Goal: Task Accomplishment & Management: Manage account settings

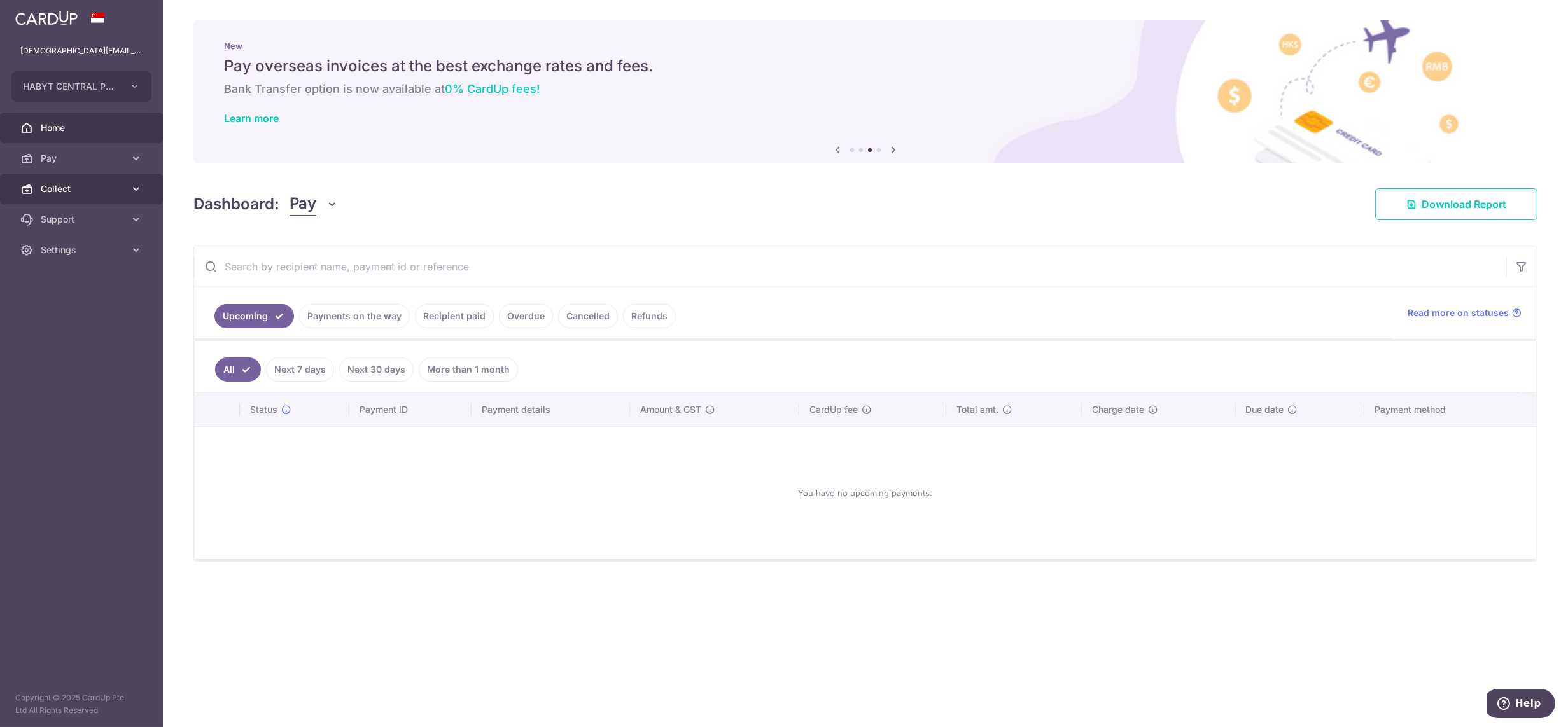
click at [43, 188] on span "Collect" at bounding box center [83, 189] width 84 height 12
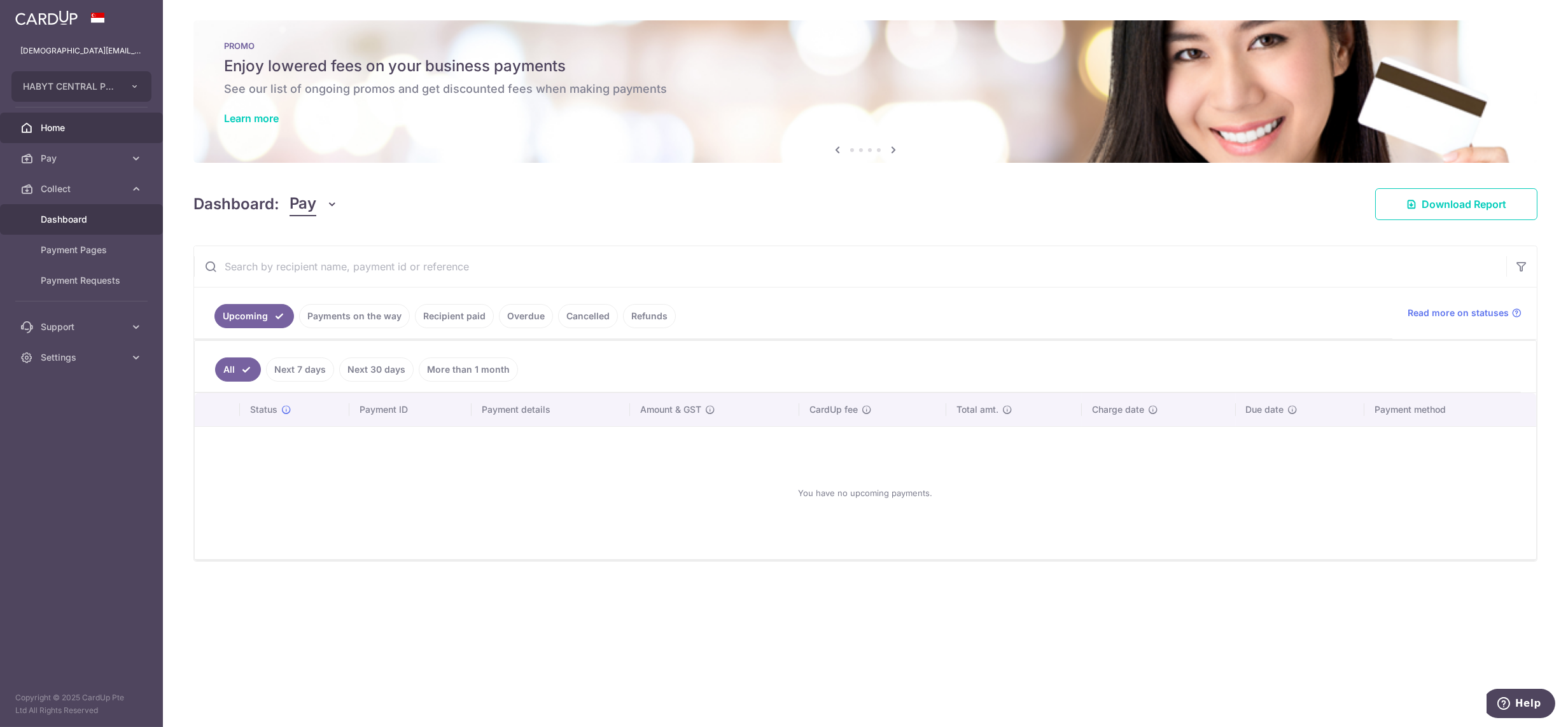
click at [54, 225] on span "Dashboard" at bounding box center [83, 219] width 84 height 12
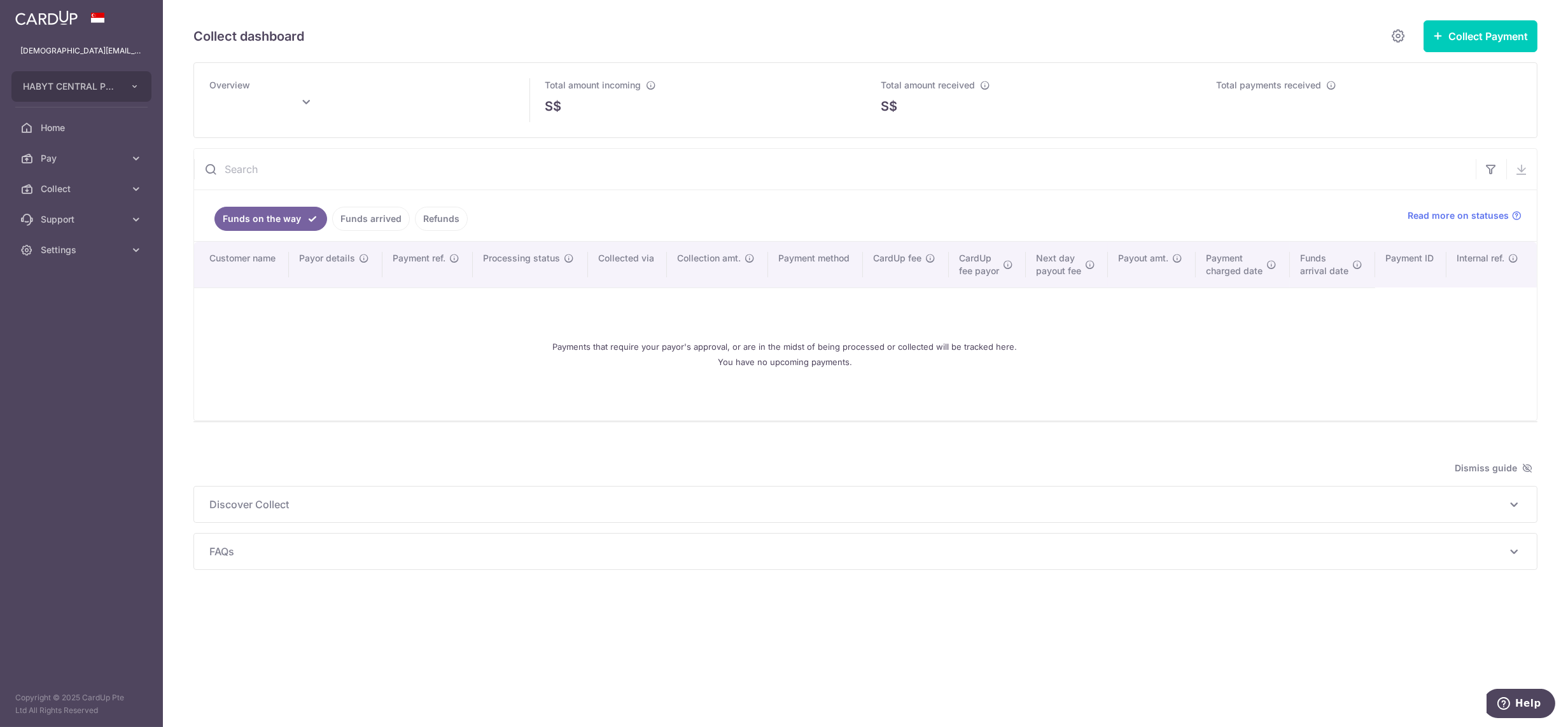
click at [339, 215] on link "Funds arrived" at bounding box center [371, 218] width 77 height 24
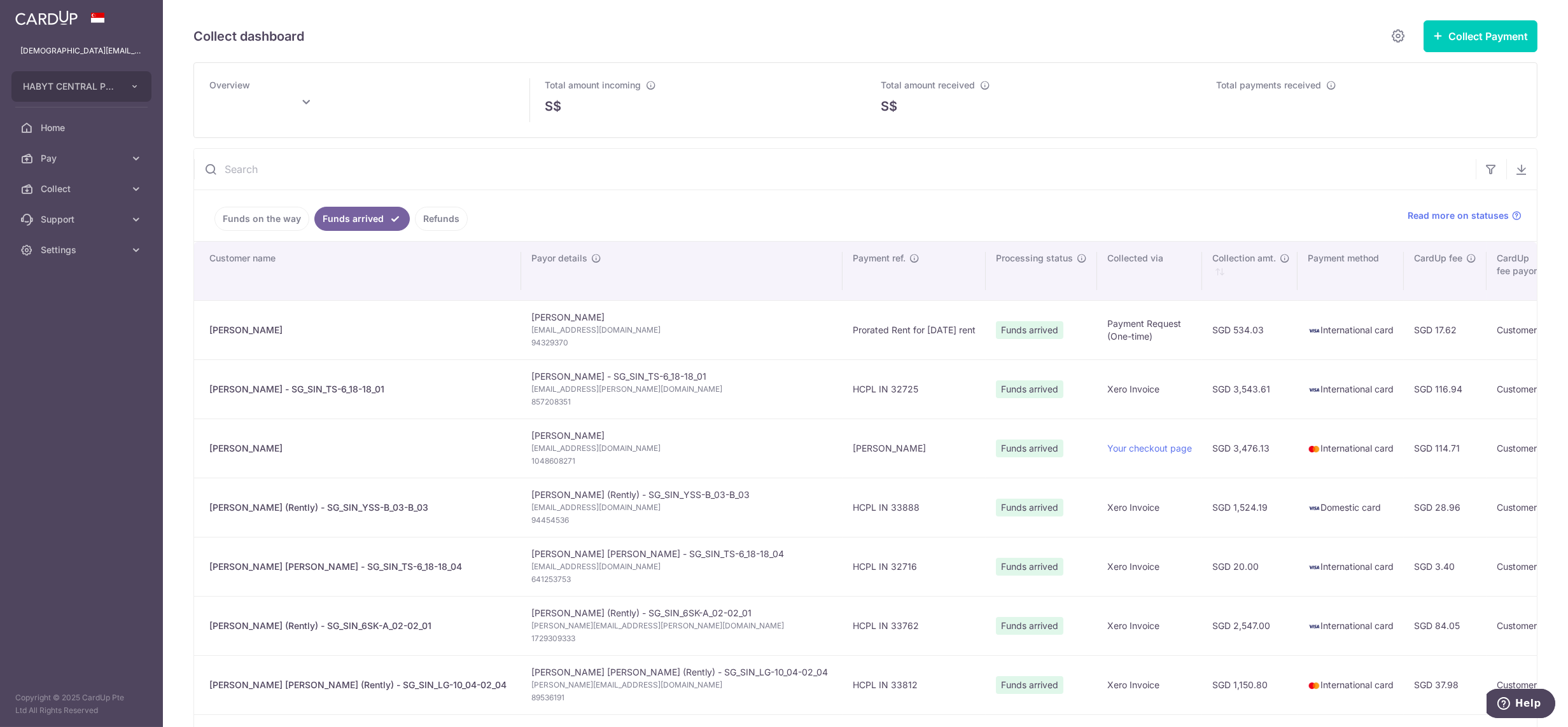
click at [268, 231] on link "Funds on the way" at bounding box center [262, 218] width 95 height 24
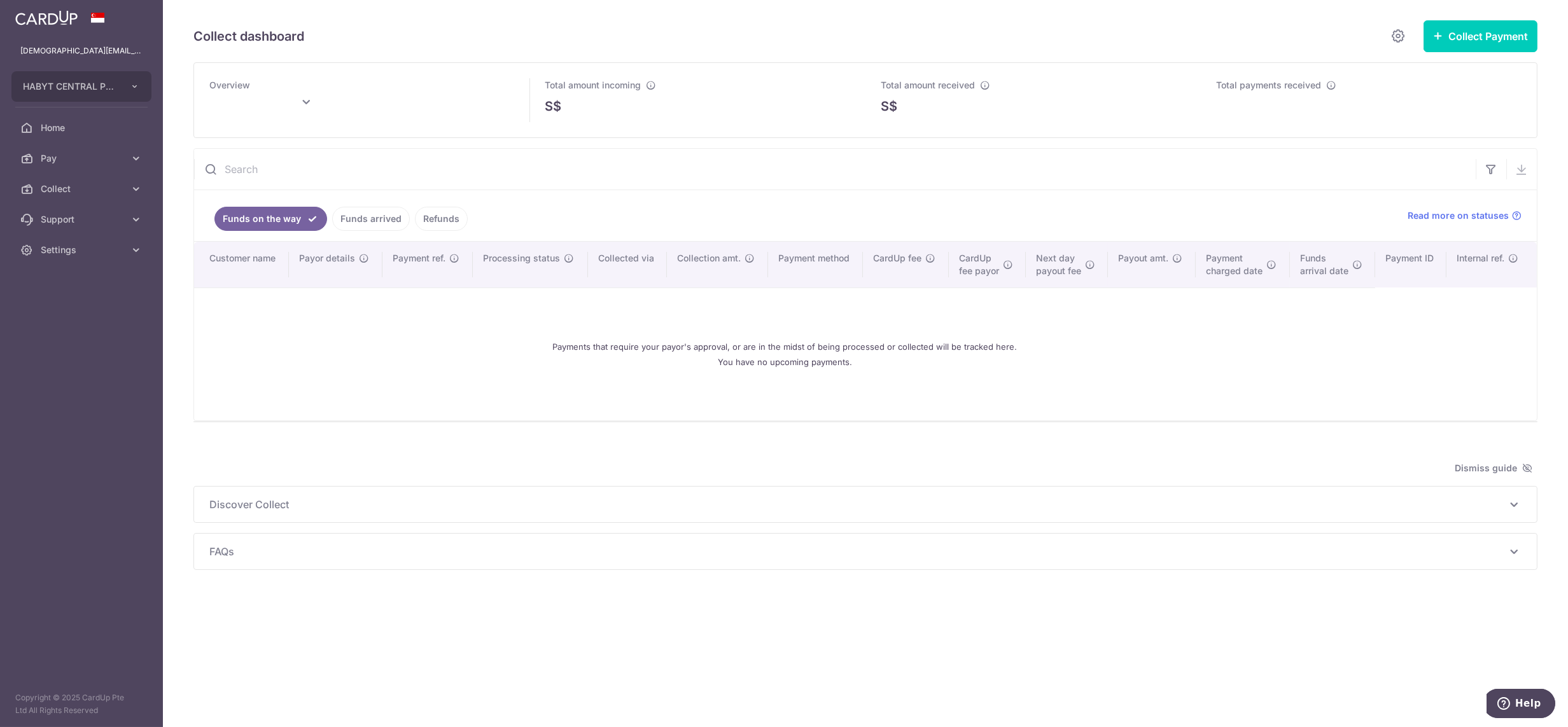
type input "[DATE]"
click at [71, 252] on span "Settings" at bounding box center [83, 250] width 84 height 12
click at [56, 305] on span "Logout" at bounding box center [83, 311] width 84 height 12
